Goal: Task Accomplishment & Management: Complete application form

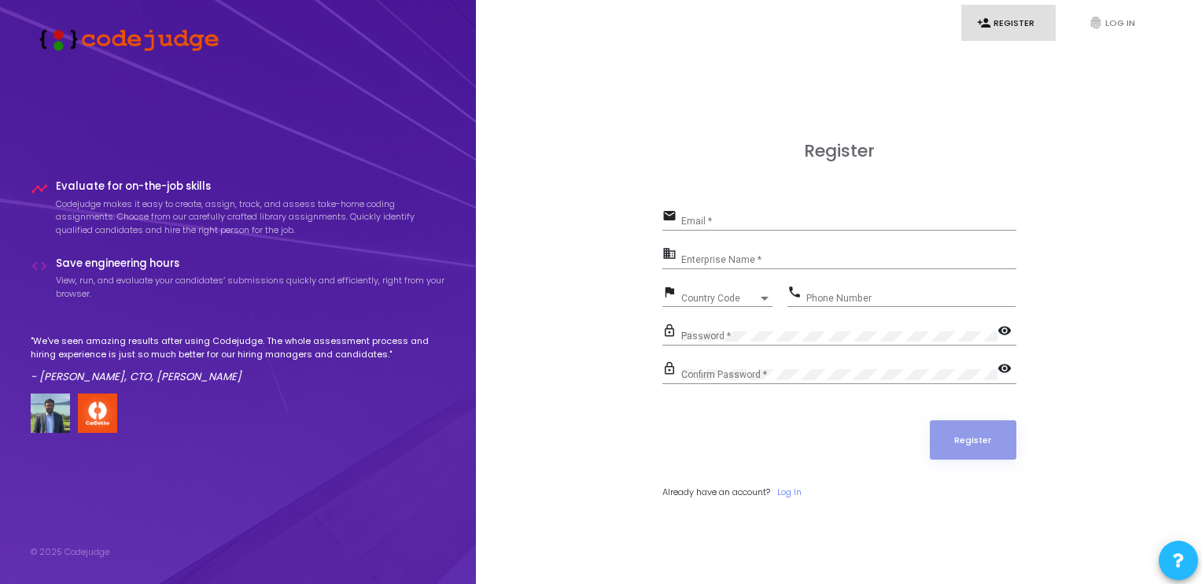
click at [364, 79] on div "timeline Evaluate for on-the-job skills Codejudge makes it easy to create, assi…" at bounding box center [238, 311] width 415 height 468
click at [661, 71] on div "Register email Email * business Enterprise Name * flag Country Code Country Cod…" at bounding box center [839, 338] width 692 height 584
click at [781, 219] on input "Email *" at bounding box center [848, 221] width 335 height 11
type input "[EMAIL_ADDRESS][DOMAIN_NAME]"
click at [744, 301] on div "Country Code" at bounding box center [719, 298] width 77 height 9
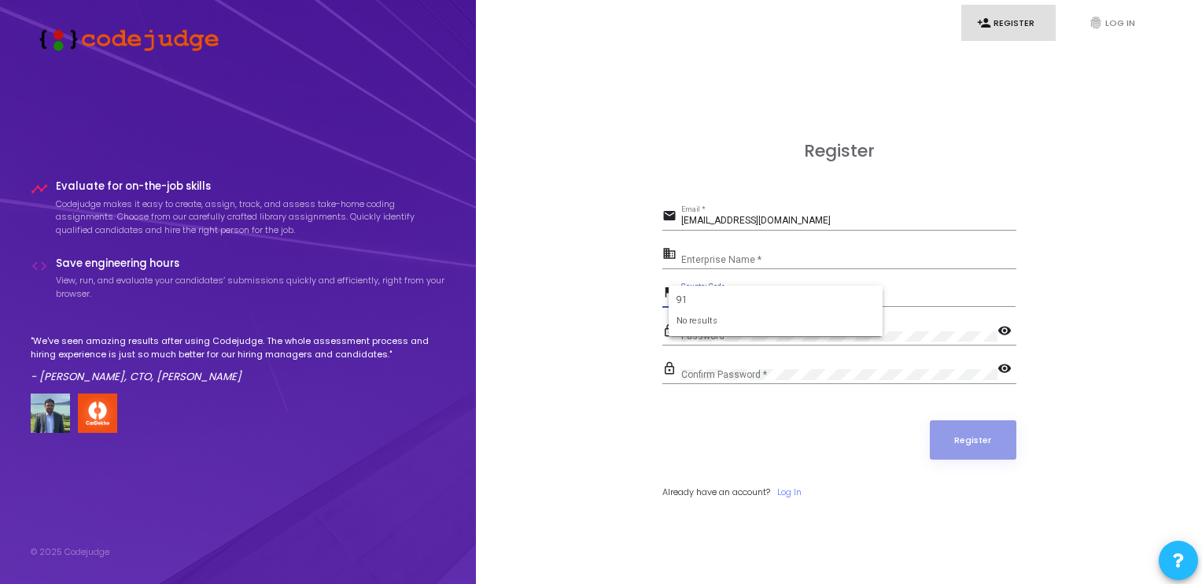
click at [674, 303] on form "91 No results" at bounding box center [776, 311] width 214 height 51
click at [679, 297] on input "91" at bounding box center [776, 300] width 198 height 14
click at [677, 298] on input "91" at bounding box center [776, 300] width 198 height 14
click at [695, 293] on input "91" at bounding box center [776, 300] width 198 height 14
type input "9"
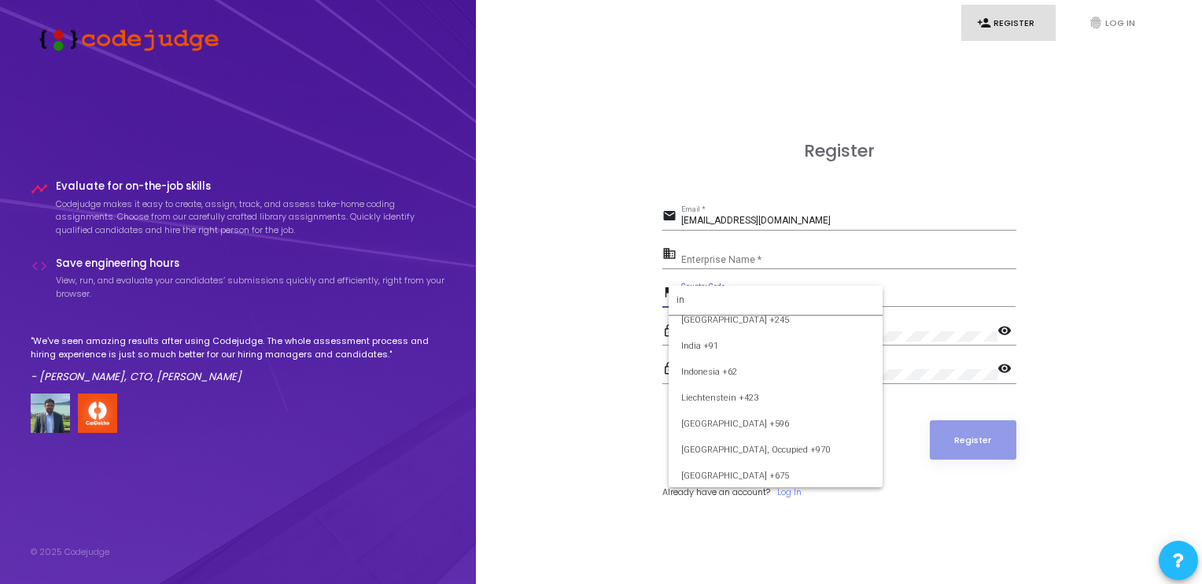
scroll to position [393, 0]
type input "in"
click at [702, 349] on span "India +91" at bounding box center [775, 351] width 189 height 26
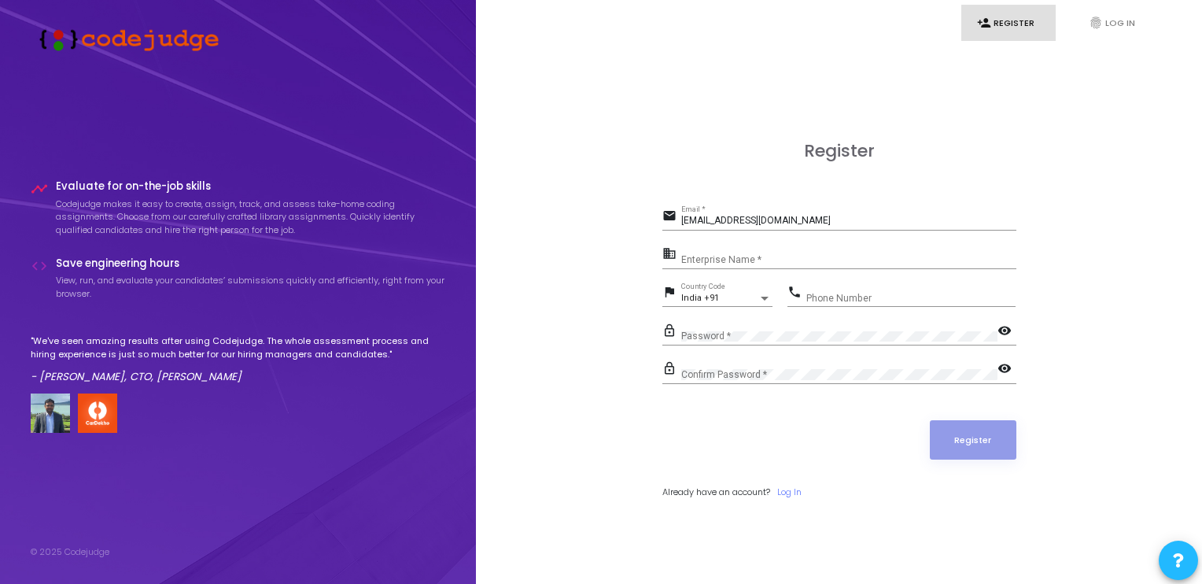
click at [835, 288] on div "Phone Number" at bounding box center [911, 294] width 209 height 24
type input "8467036594"
click at [1007, 325] on mat-icon "visibility" at bounding box center [1007, 332] width 19 height 19
click at [702, 256] on input "Enterprise Name *" at bounding box center [848, 259] width 335 height 11
click at [759, 260] on input "Enterprise Name *" at bounding box center [848, 259] width 335 height 11
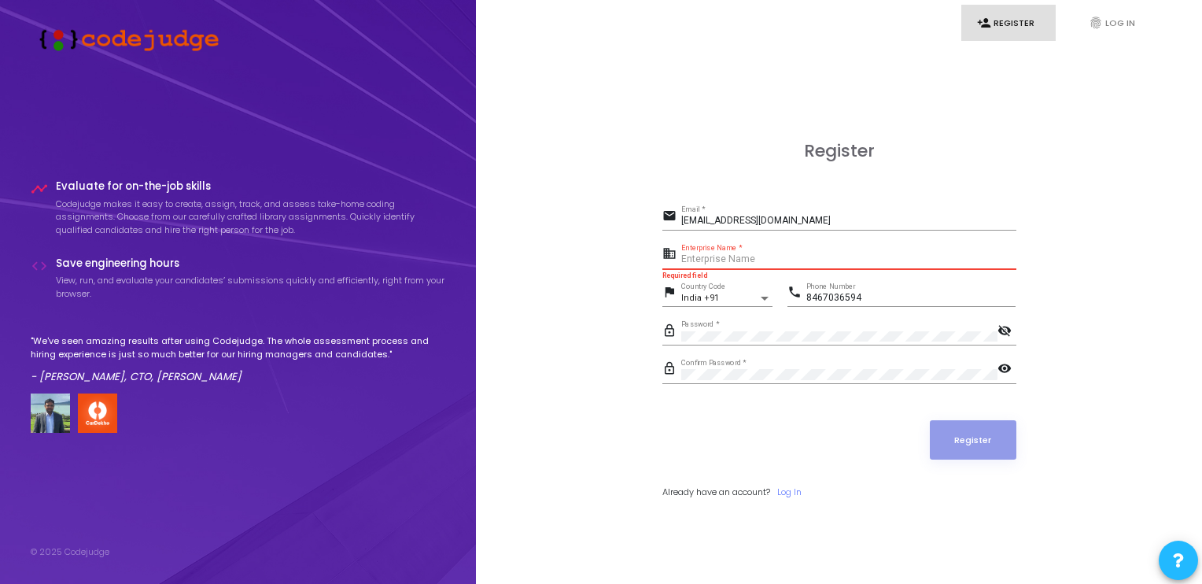
paste input "N/A"
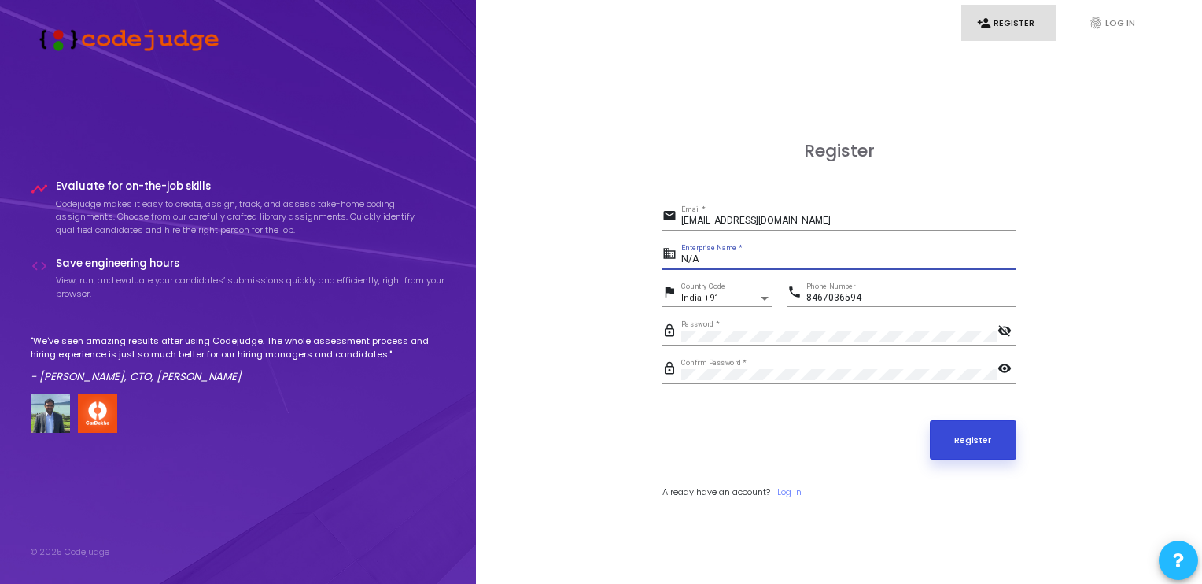
click at [969, 449] on button "Register" at bounding box center [973, 439] width 87 height 39
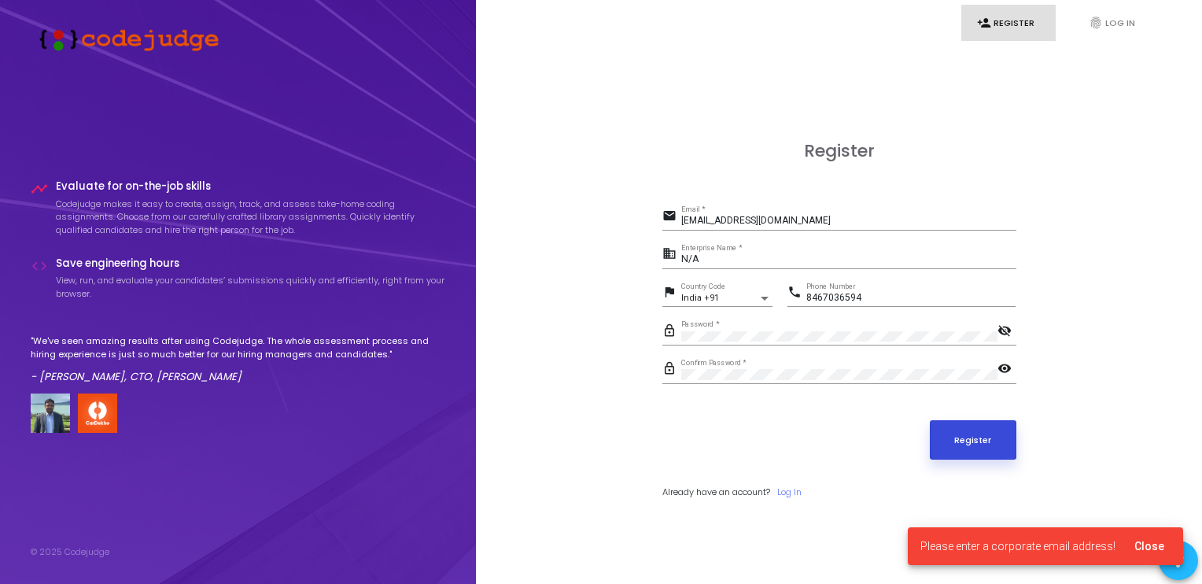
scroll to position [45, 0]
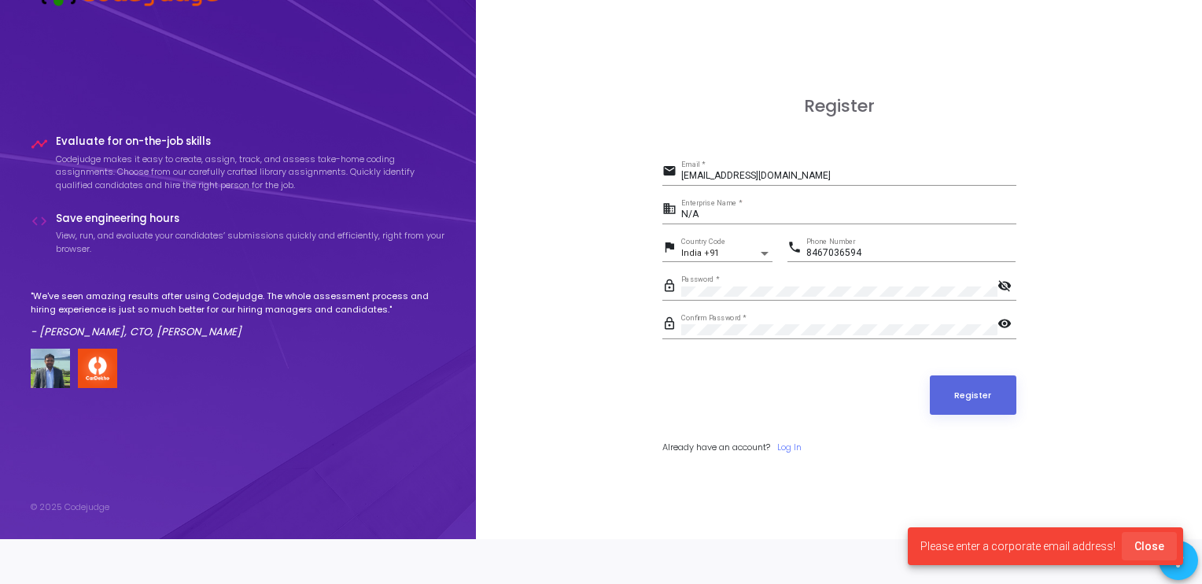
click at [1152, 542] on span "Close" at bounding box center [1150, 546] width 30 height 13
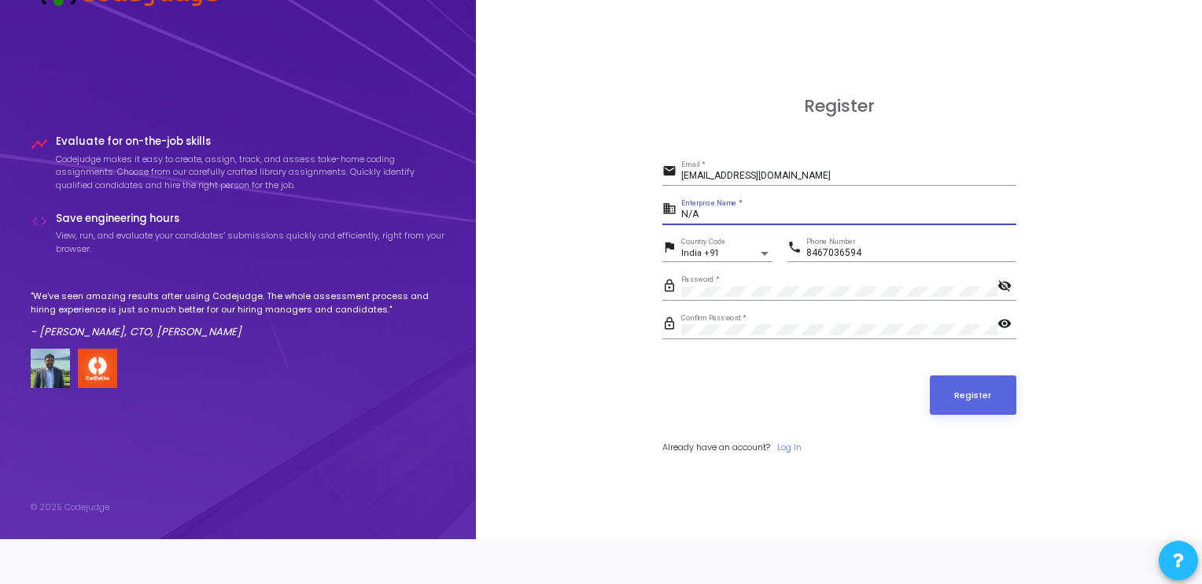
click at [701, 216] on input "N/A" at bounding box center [848, 214] width 335 height 11
type input "N"
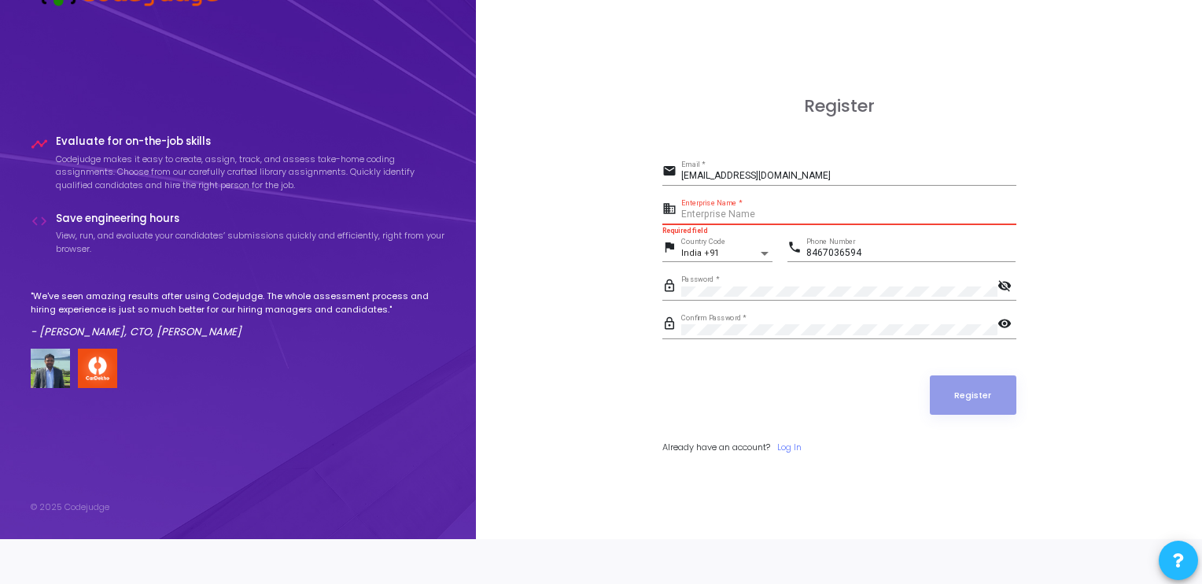
click at [709, 217] on input "Enterprise Name *" at bounding box center [848, 214] width 335 height 11
paste input "Payoneer"
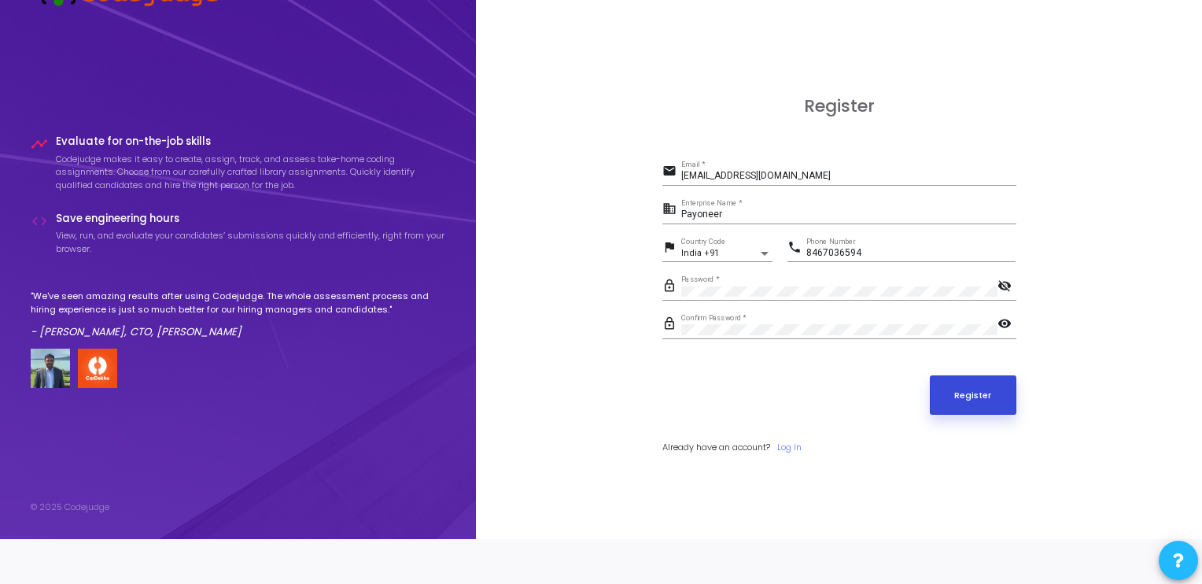
click at [951, 394] on button "Register" at bounding box center [973, 394] width 87 height 39
click at [972, 386] on button "Register" at bounding box center [973, 394] width 87 height 39
click at [751, 220] on input "Payoneer" at bounding box center [848, 214] width 335 height 11
type input "P"
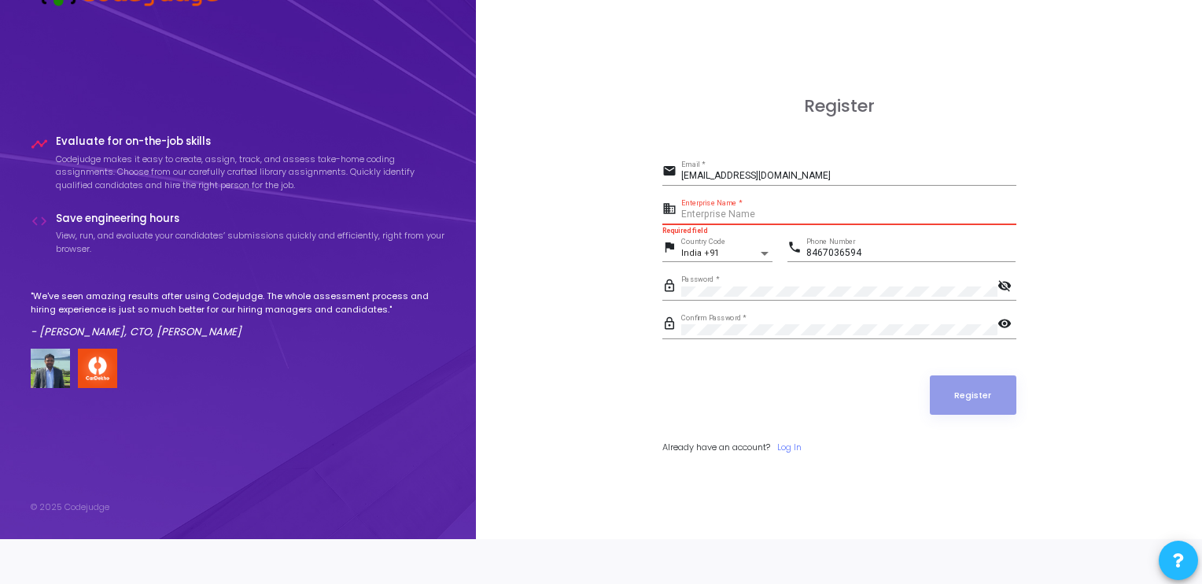
paste input "Payoneer"
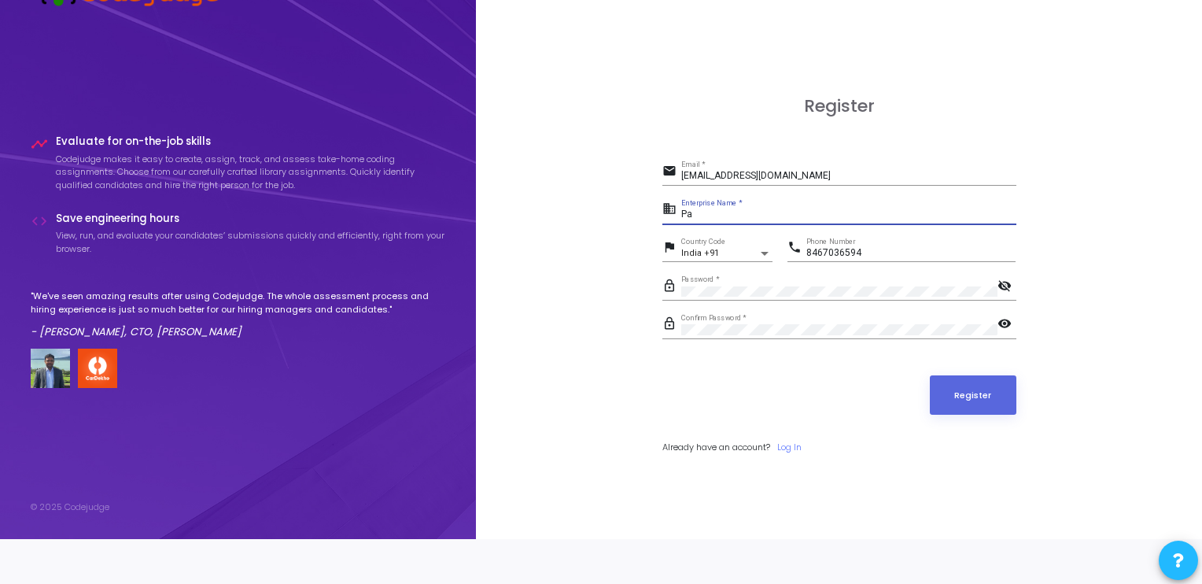
type input "P"
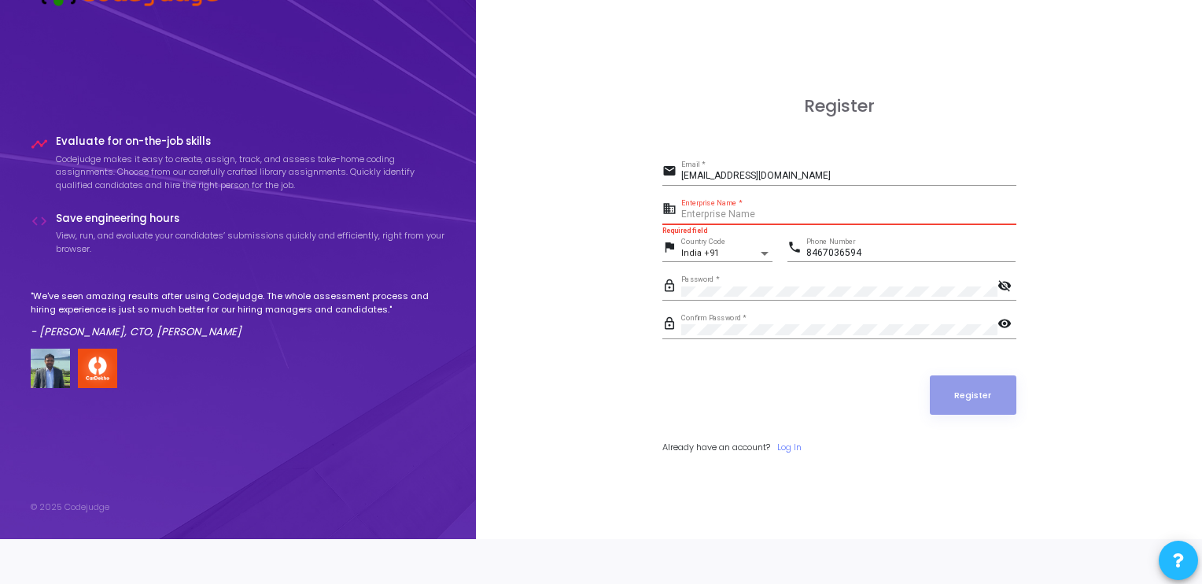
paste input "N/A"
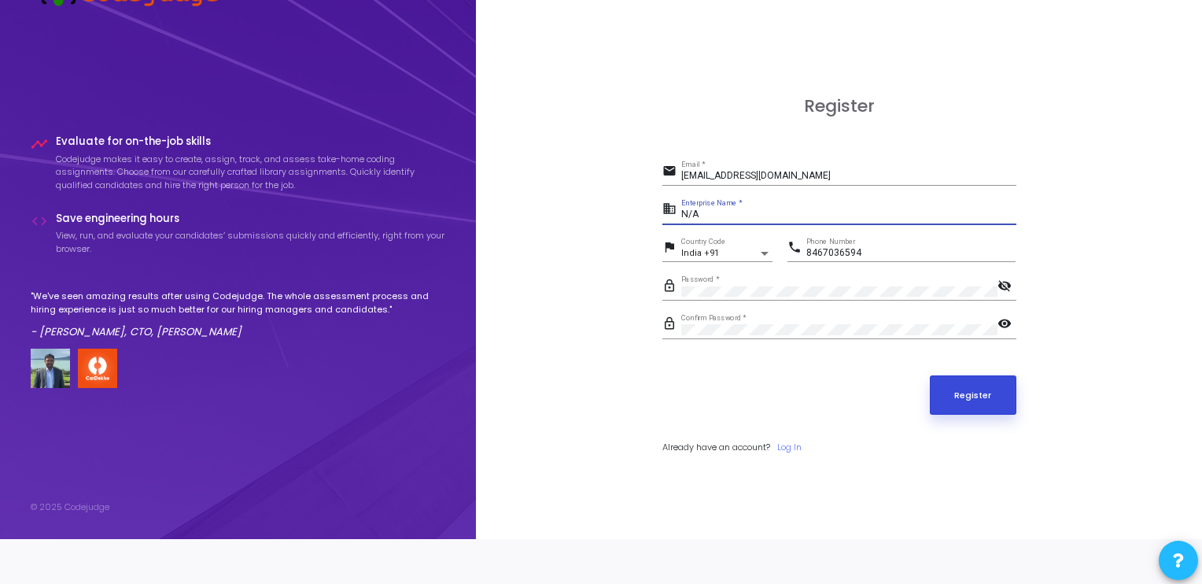
type input "N/A"
click at [1004, 401] on button "Register" at bounding box center [973, 394] width 87 height 39
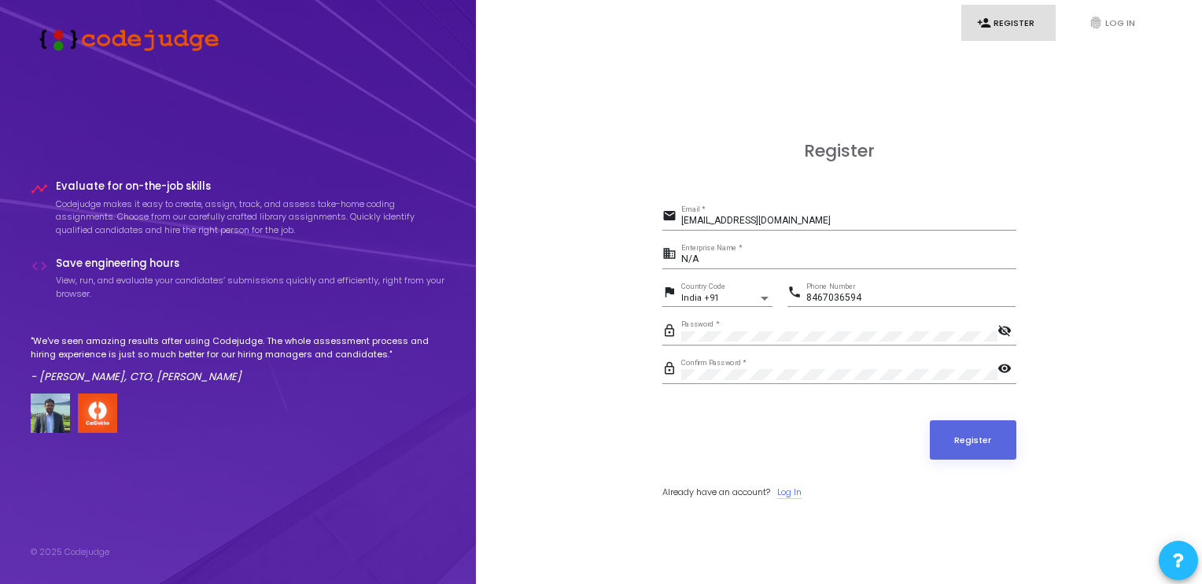
click at [802, 492] on link "Log In" at bounding box center [789, 492] width 24 height 13
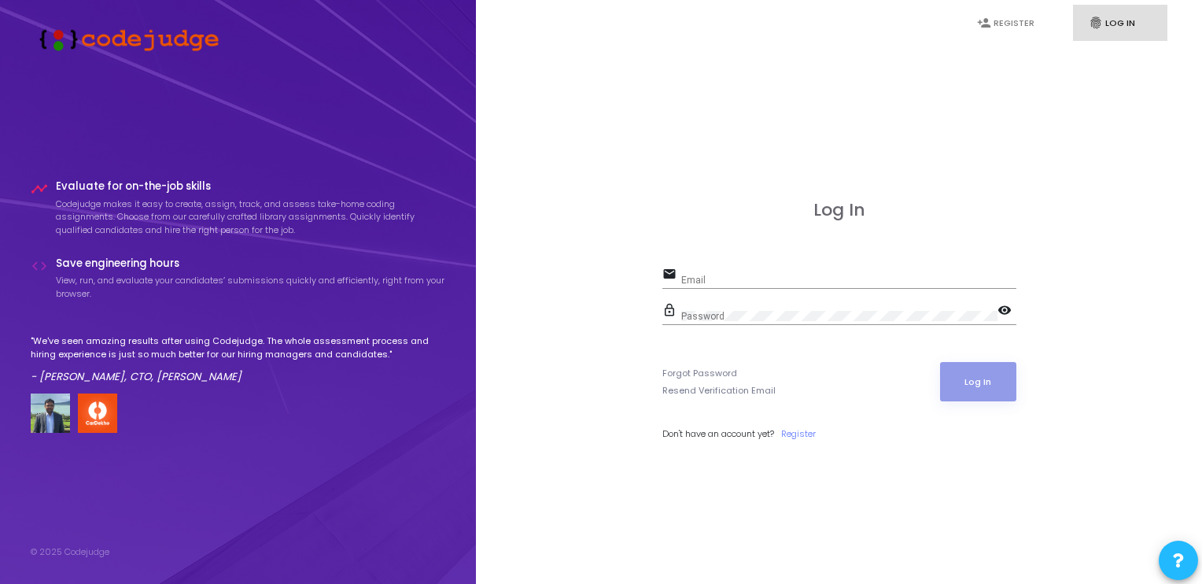
click at [1004, 360] on div at bounding box center [857, 411] width 323 height 179
click at [800, 432] on link "Register" at bounding box center [798, 433] width 35 height 13
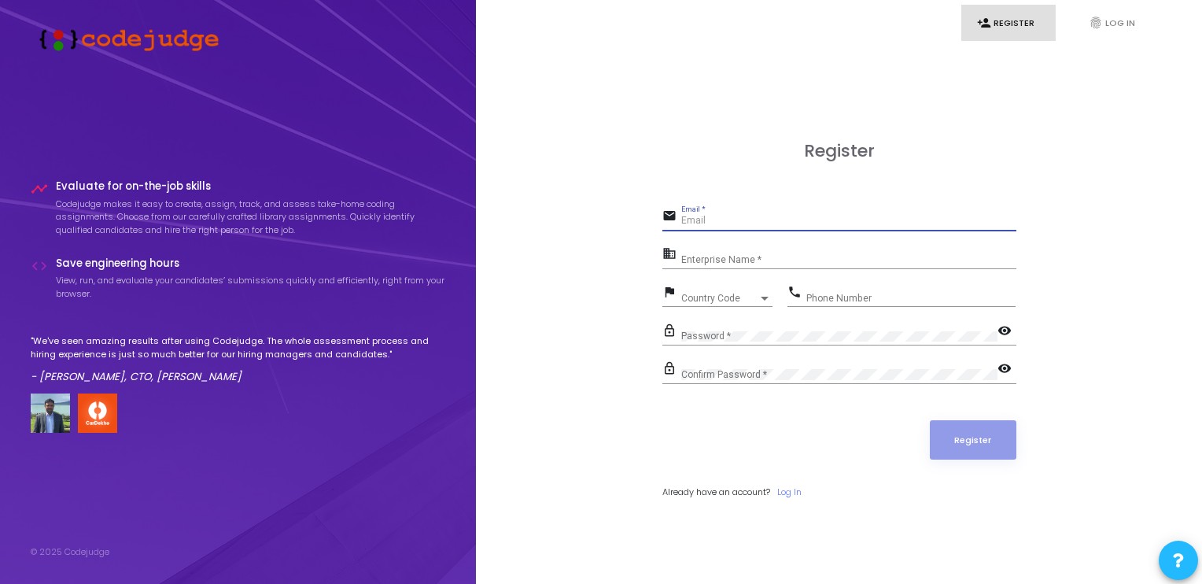
click at [706, 220] on input "Email *" at bounding box center [848, 221] width 335 height 11
type input "[EMAIL_ADDRESS][DOMAIN_NAME]"
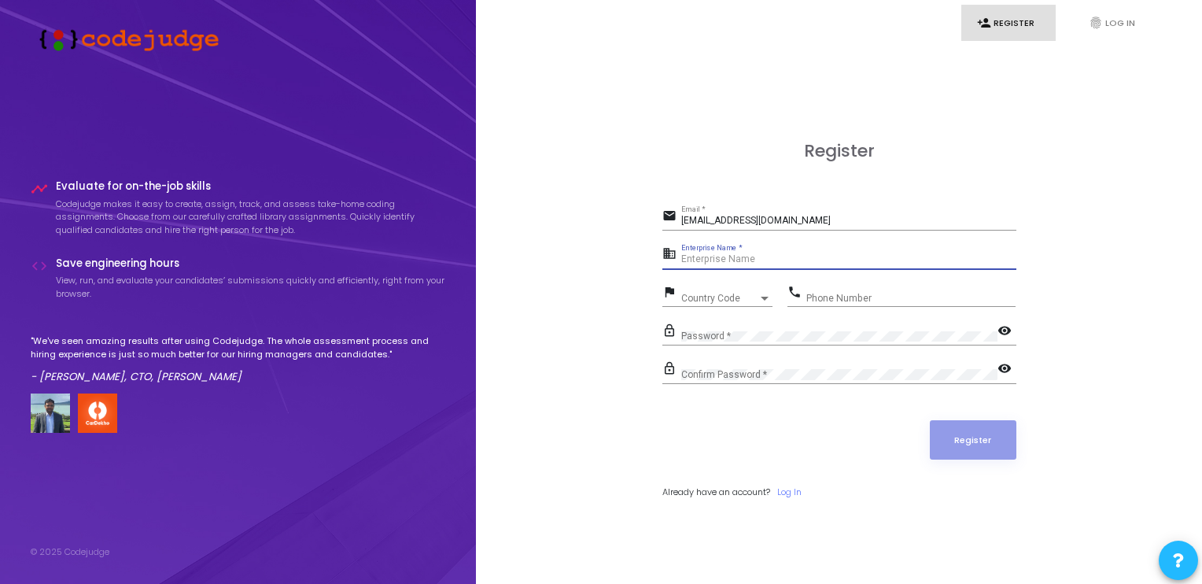
click at [749, 257] on input "Enterprise Name *" at bounding box center [848, 259] width 335 height 11
paste input "N/A"
type input "N/A"
click at [705, 301] on span "Country Code" at bounding box center [709, 298] width 56 height 10
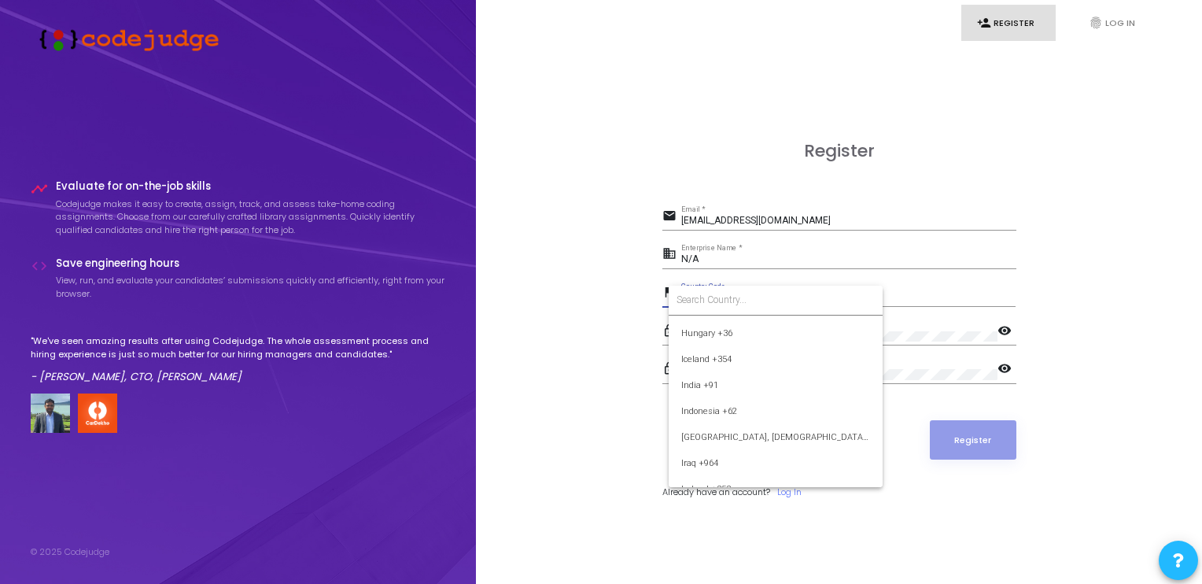
scroll to position [2431, 0]
click at [708, 386] on span "India +91" at bounding box center [775, 390] width 189 height 26
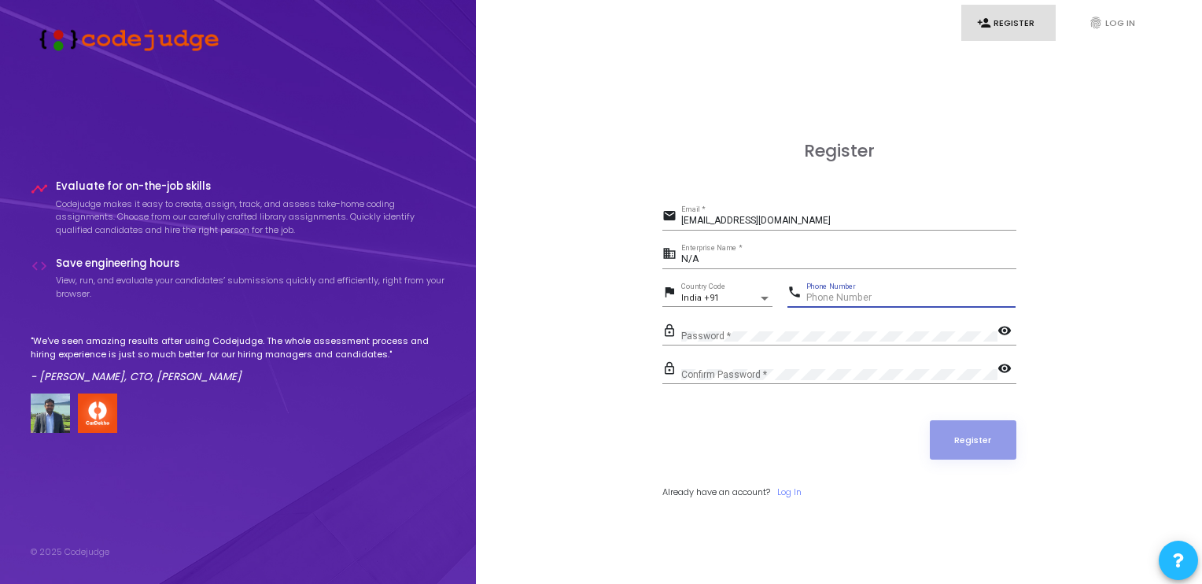
click at [855, 298] on input "Phone Number" at bounding box center [911, 298] width 209 height 11
type input "8467036594"
click at [811, 329] on div "Password *" at bounding box center [839, 332] width 316 height 24
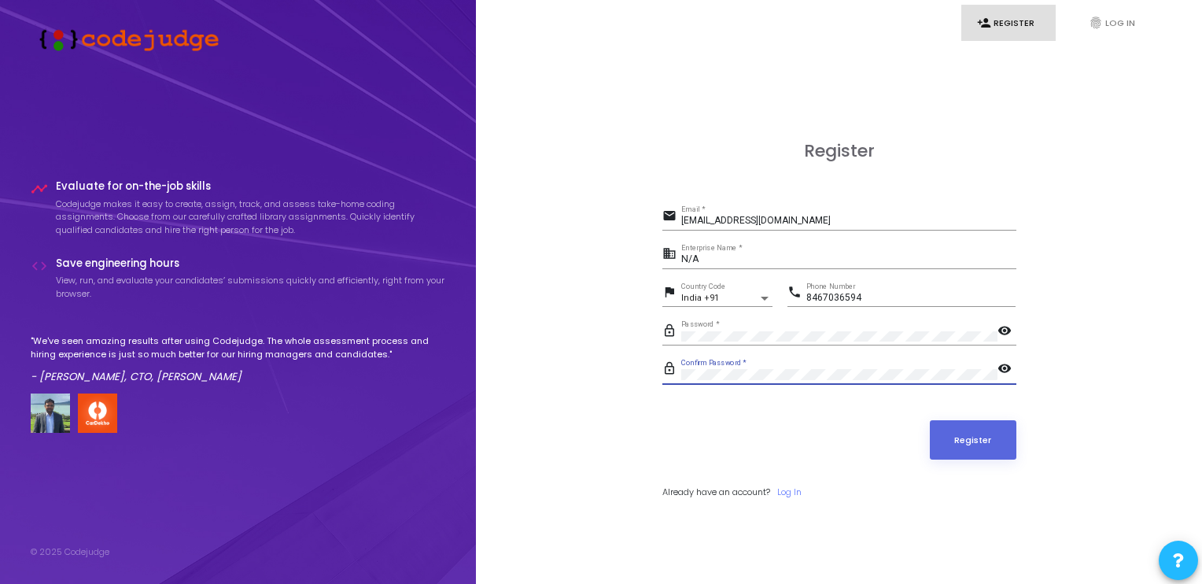
click at [930, 420] on button "Register" at bounding box center [973, 439] width 87 height 39
